Goal: Navigation & Orientation: Find specific page/section

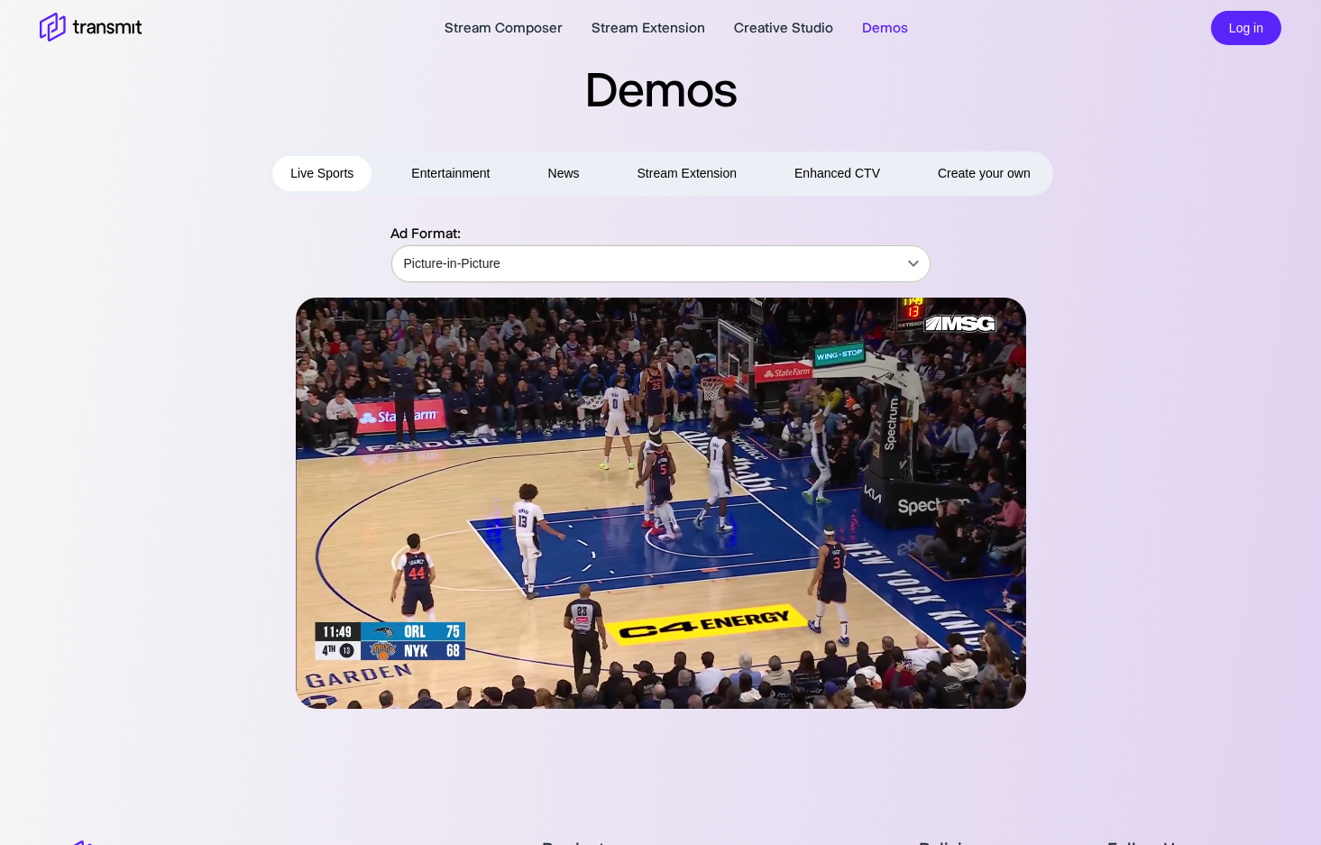
click at [917, 262] on body "Stream Composer Stream Extension Creative Studio Demos Log in Demos Live Sports…" at bounding box center [660, 422] width 1321 height 845
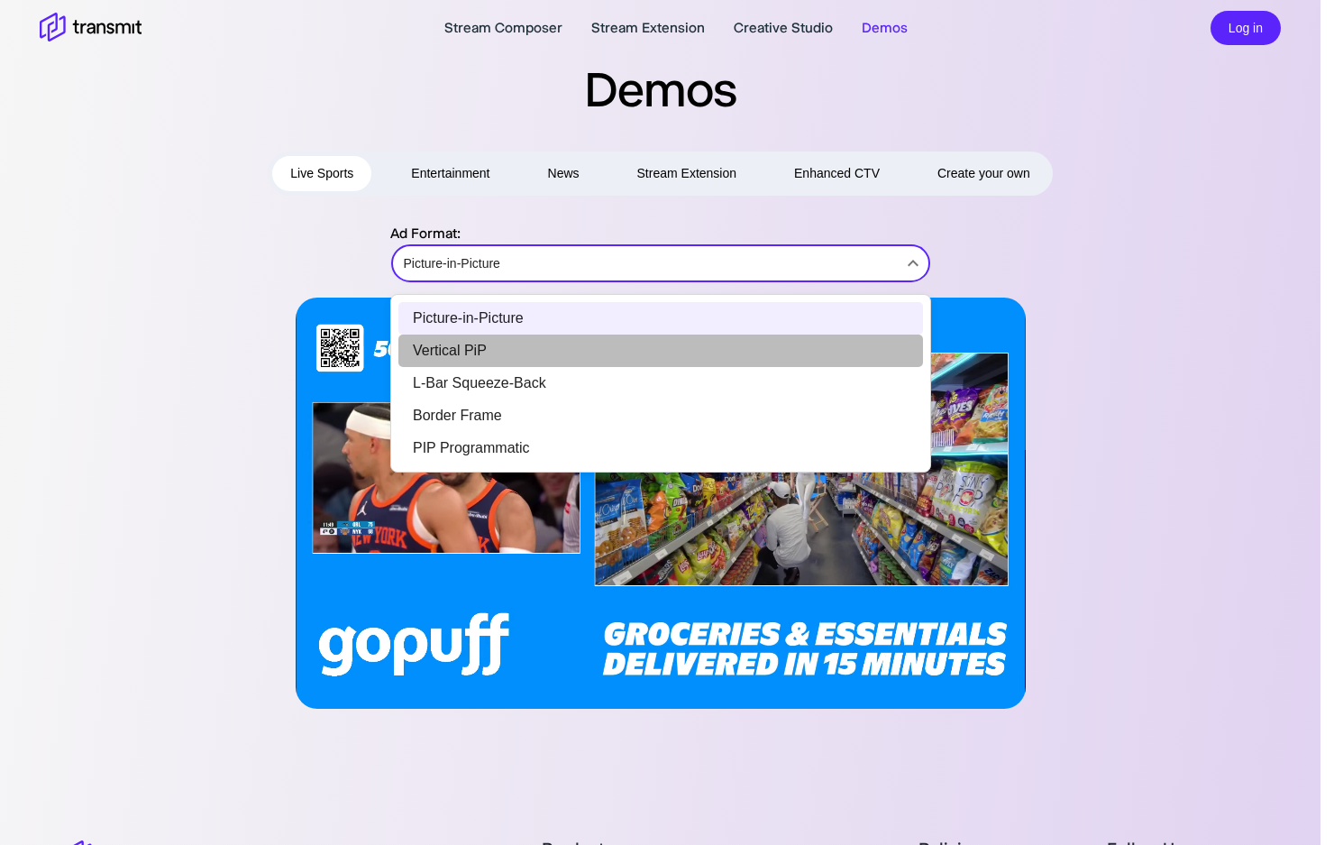
click at [489, 345] on li "Vertical PiP" at bounding box center [661, 351] width 525 height 32
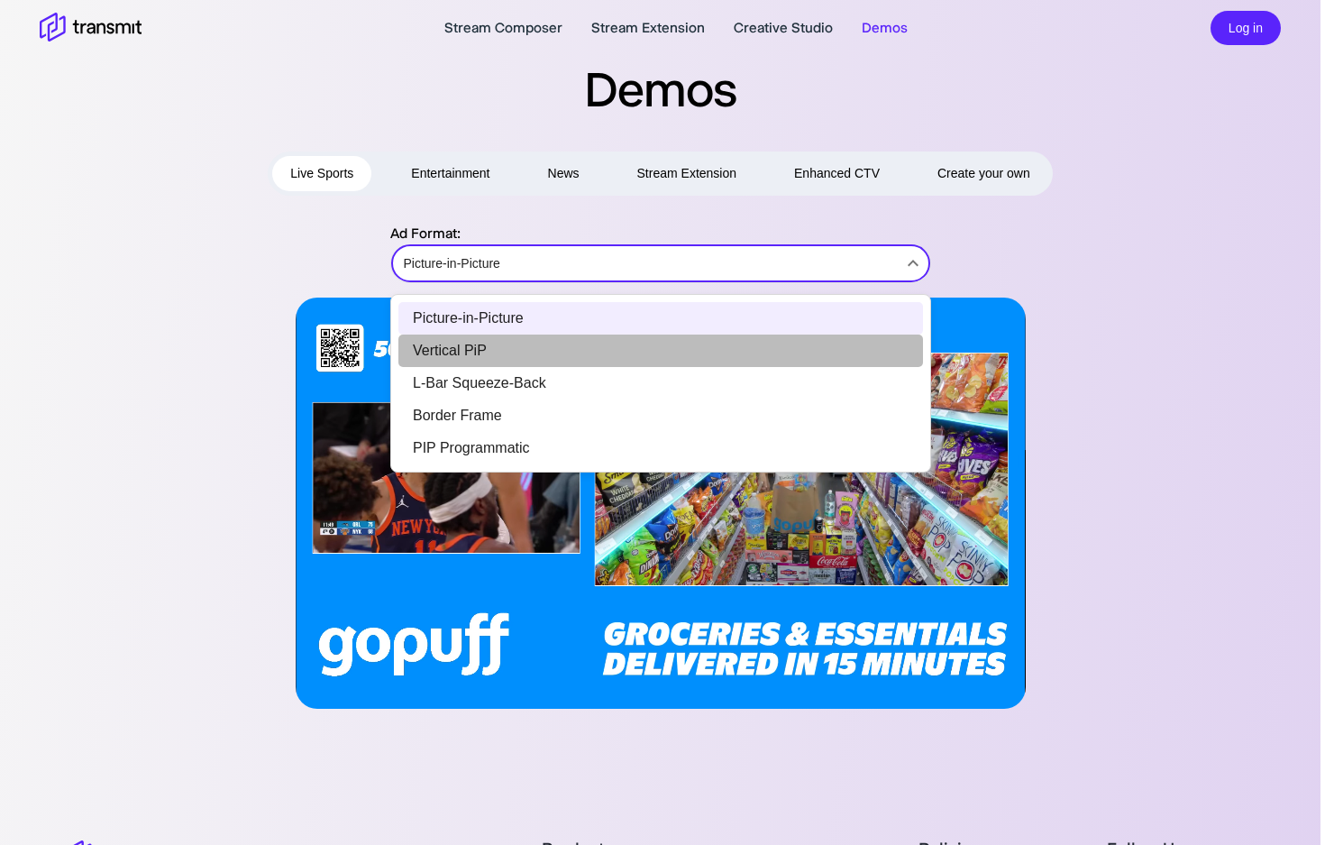
type input "Vertical PiP"
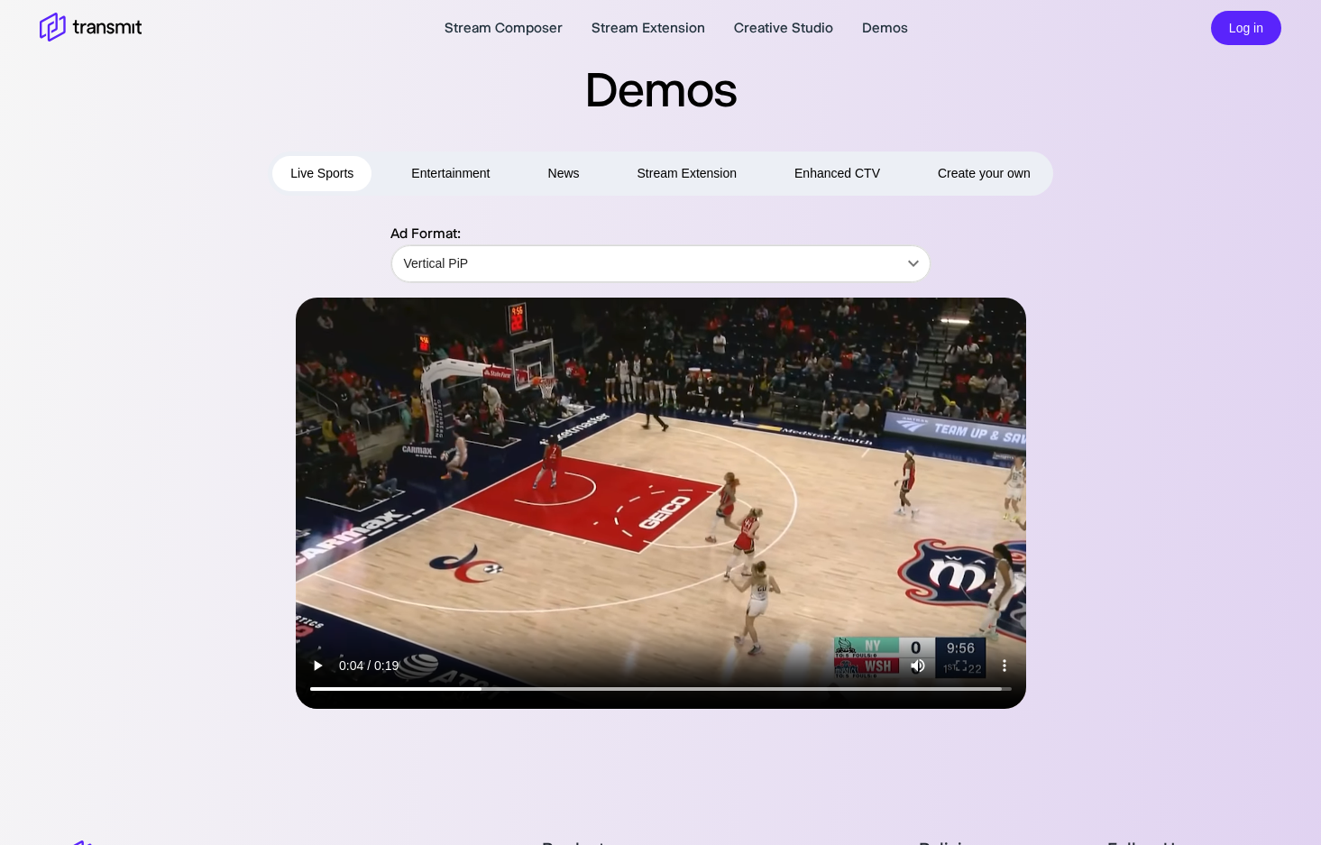
click at [469, 170] on button "Entertainment" at bounding box center [450, 173] width 115 height 35
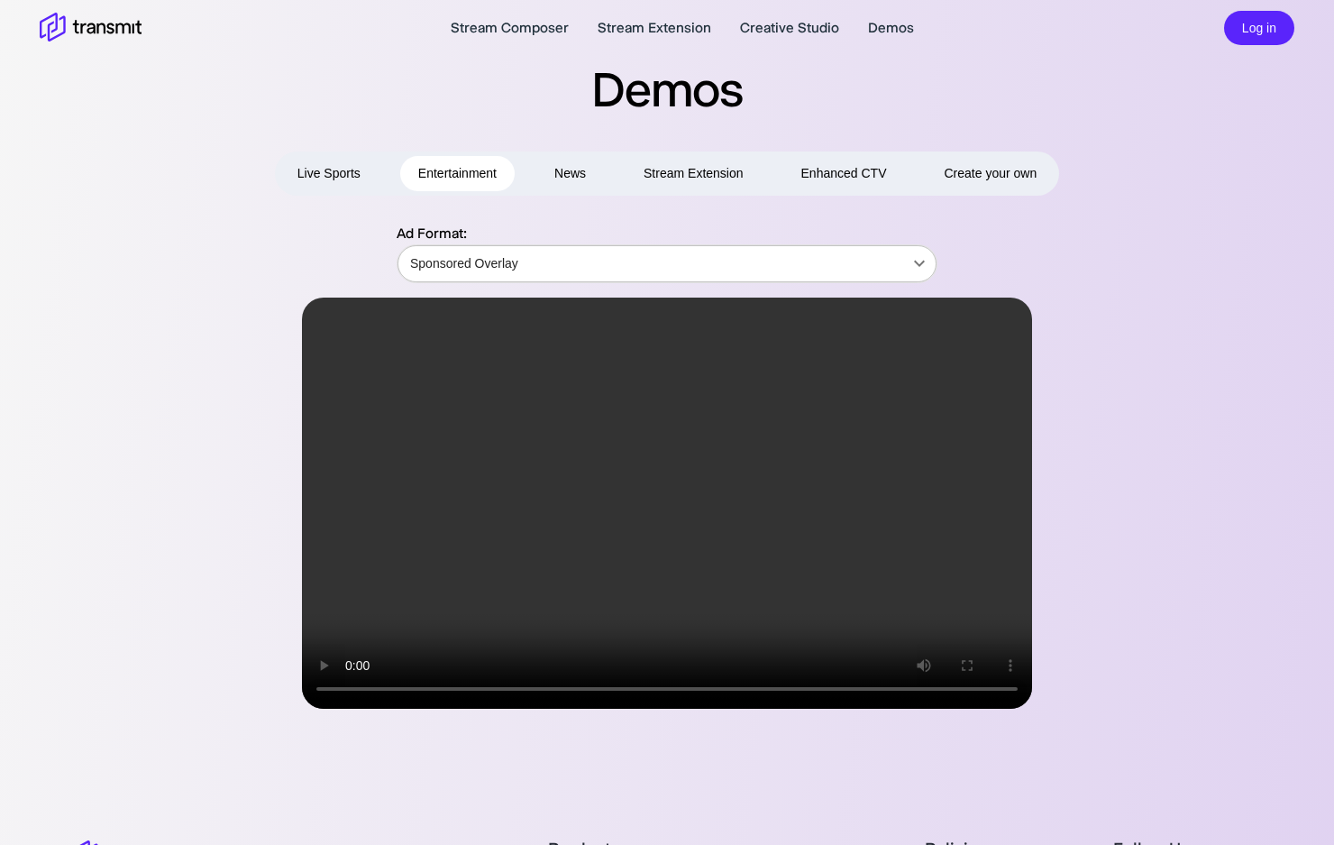
click at [911, 265] on body "Stream Composer Stream Extension Creative Studio Demos Log in Demos Live Sports…" at bounding box center [667, 422] width 1334 height 845
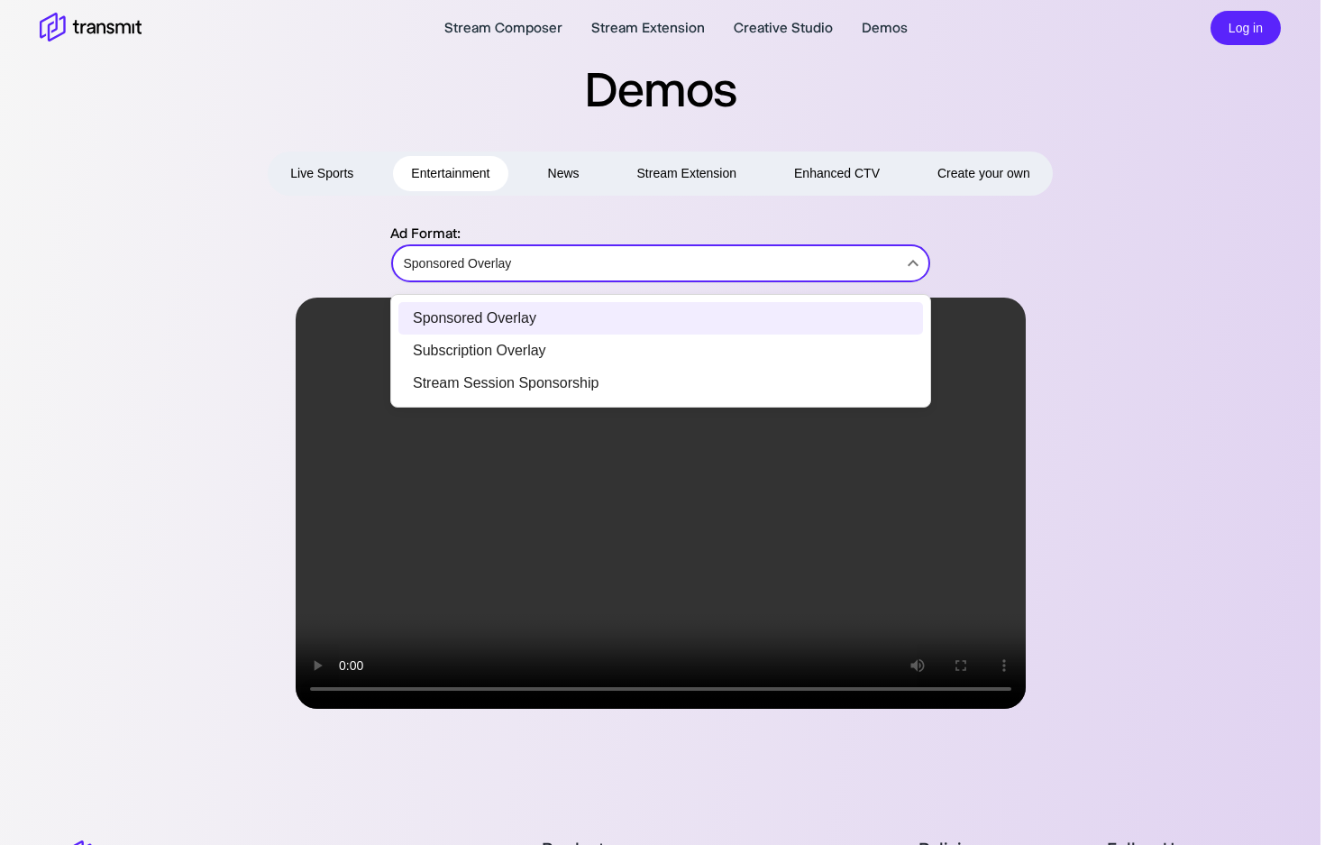
click at [330, 172] on div at bounding box center [667, 422] width 1334 height 845
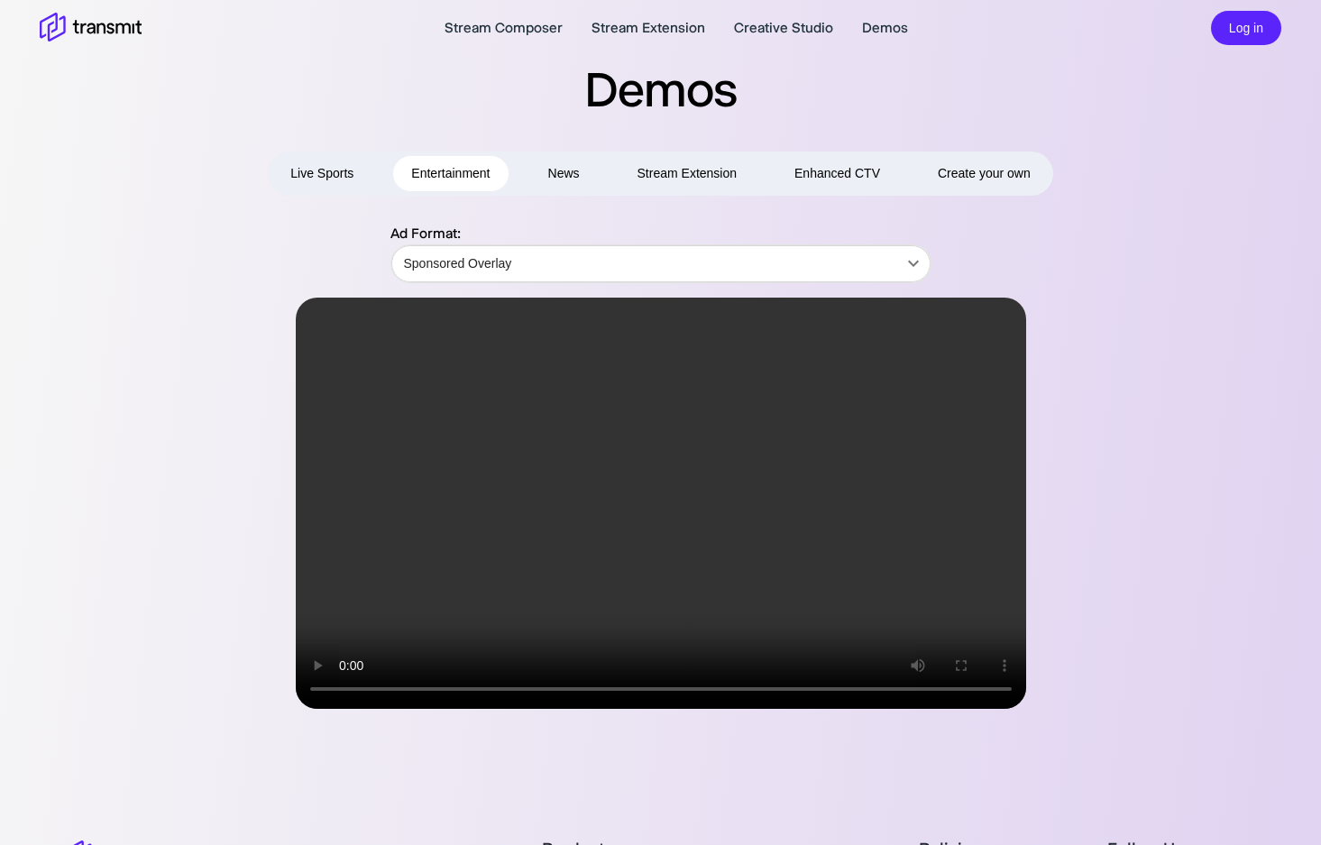
click at [330, 172] on button "Live Sports" at bounding box center [321, 173] width 99 height 35
type input "Picture-in-Picture"
